Goal: Transaction & Acquisition: Book appointment/travel/reservation

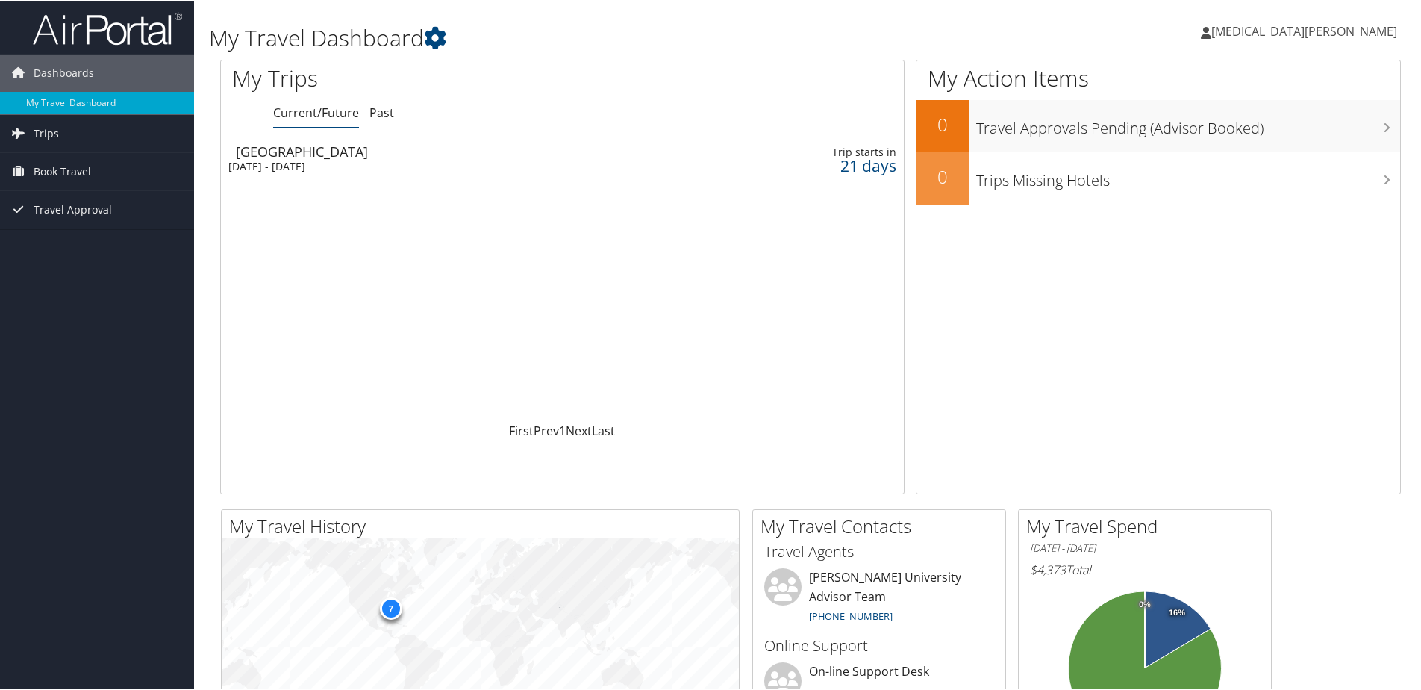
click at [473, 155] on div "Atlanta" at bounding box center [441, 149] width 411 height 13
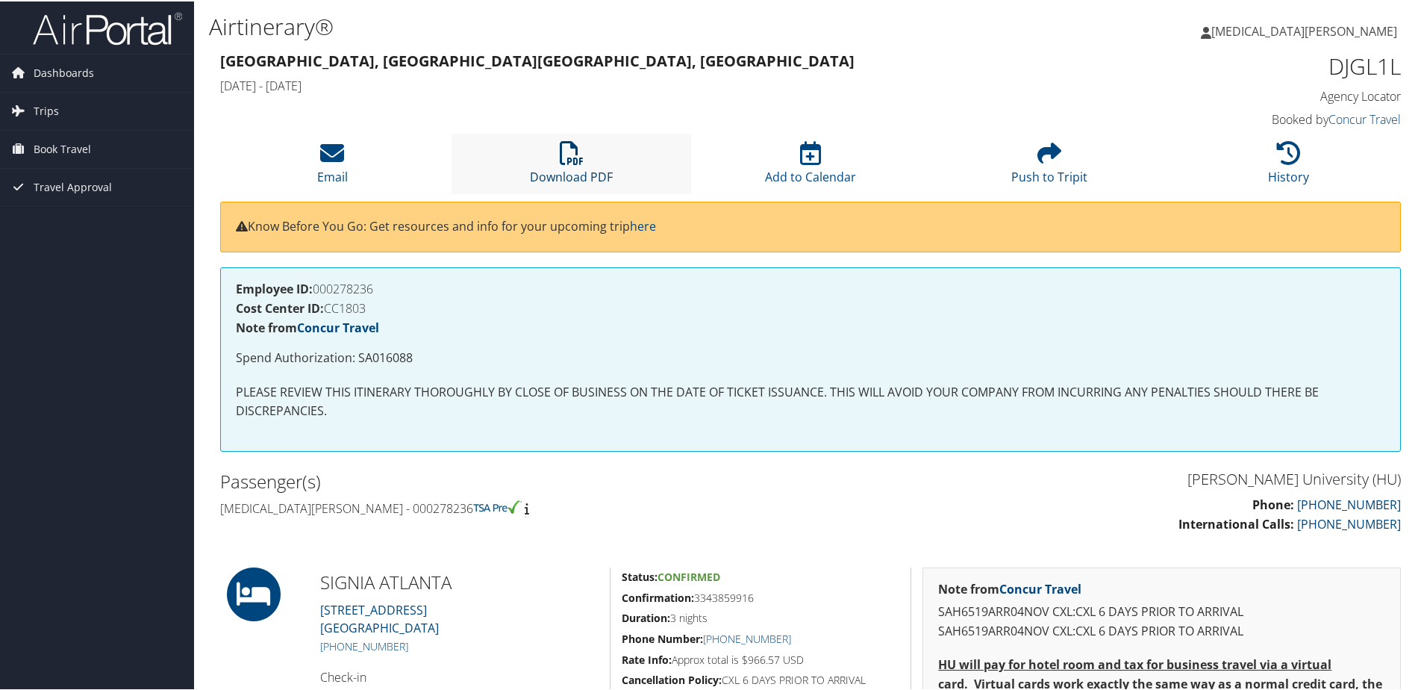
click at [605, 169] on link "Download PDF" at bounding box center [571, 166] width 83 height 36
click at [66, 110] on link "Trips" at bounding box center [97, 109] width 194 height 37
click at [75, 225] on span "Book Travel" at bounding box center [62, 214] width 57 height 37
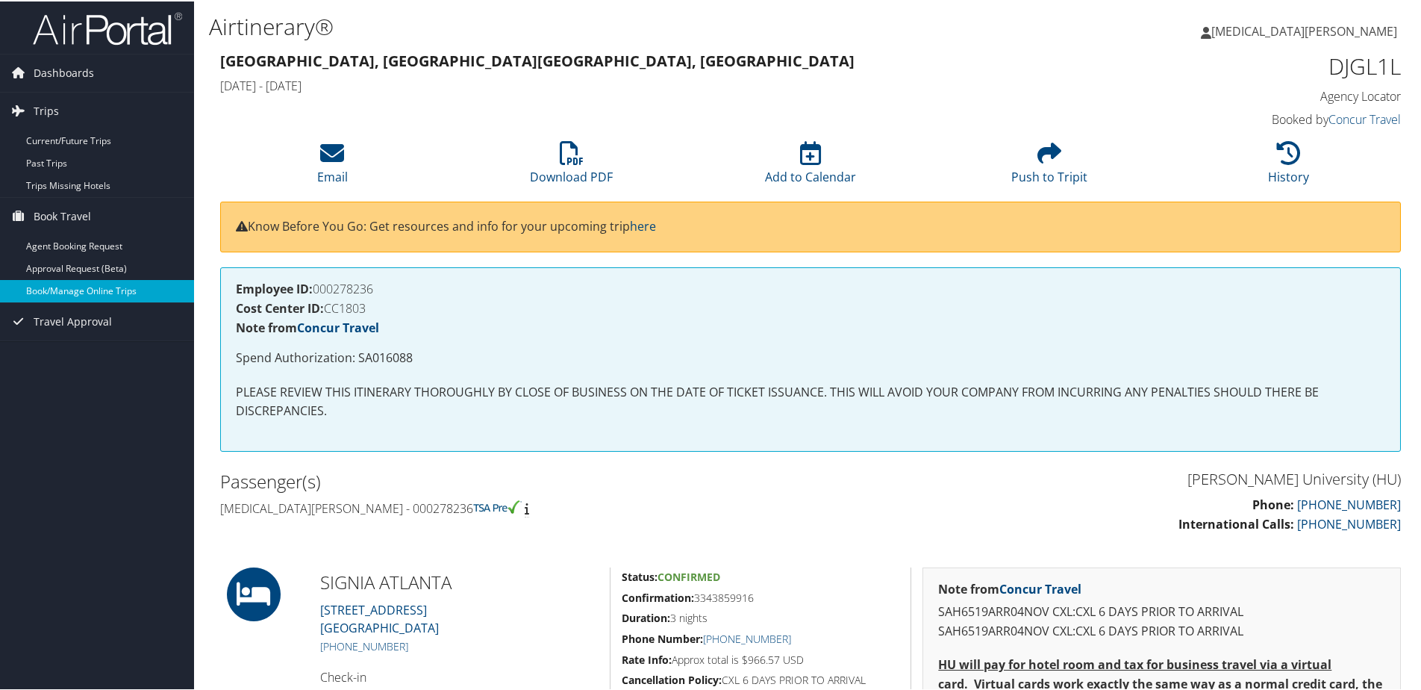
click at [93, 290] on link "Book/Manage Online Trips" at bounding box center [97, 289] width 194 height 22
click at [107, 293] on link "Book/Manage Online Trips" at bounding box center [97, 289] width 194 height 22
